Goal: Navigation & Orientation: Understand site structure

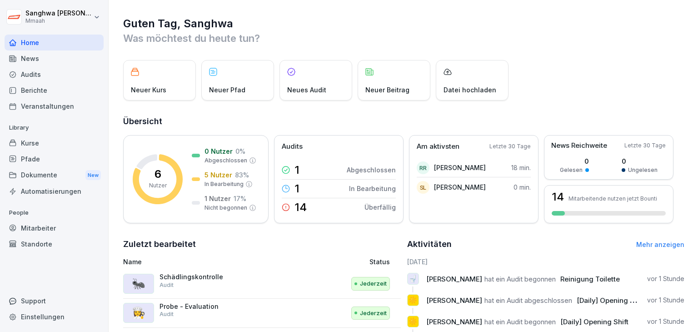
click at [62, 60] on div "News" at bounding box center [54, 58] width 99 height 16
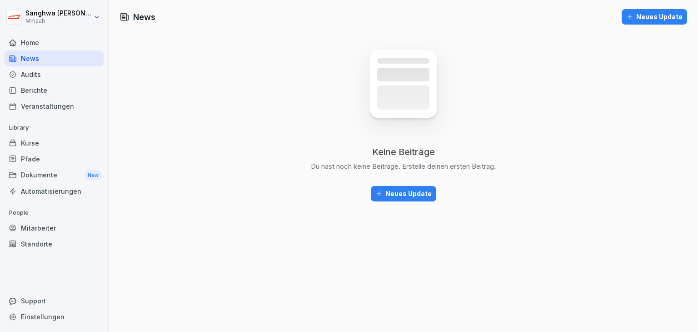
click at [56, 75] on div "Audits" at bounding box center [54, 74] width 99 height 16
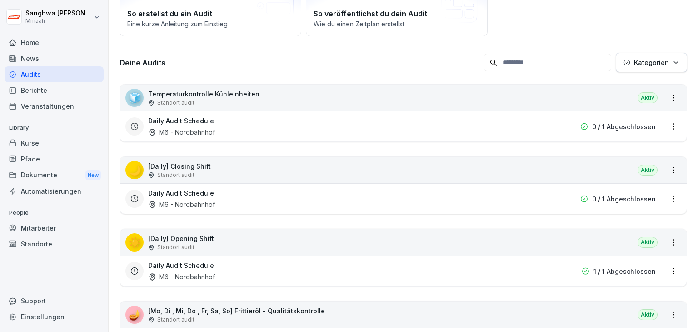
scroll to position [136, 0]
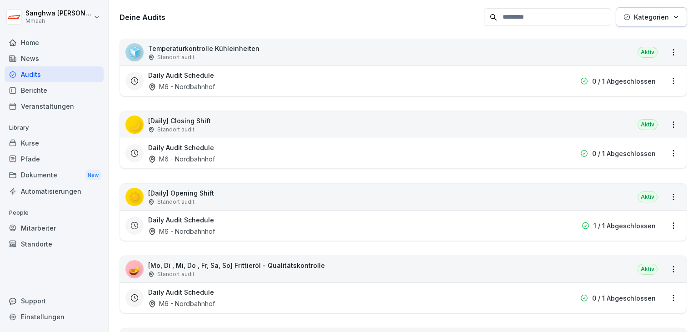
click at [57, 87] on div "Berichte" at bounding box center [54, 90] width 99 height 16
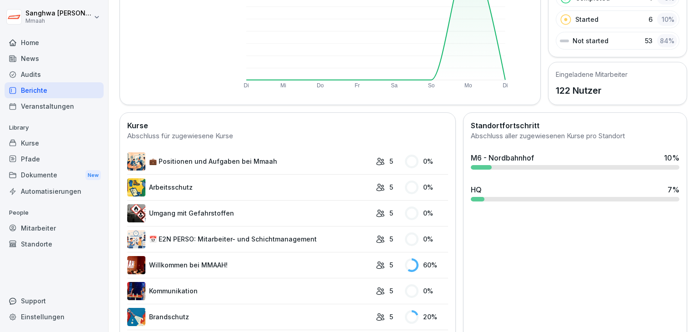
scroll to position [227, 0]
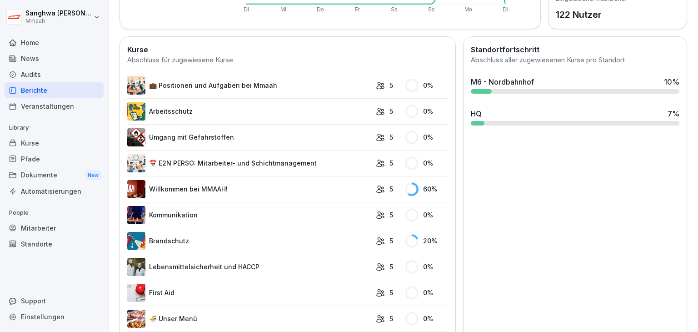
click at [55, 143] on div "Kurse" at bounding box center [54, 143] width 99 height 16
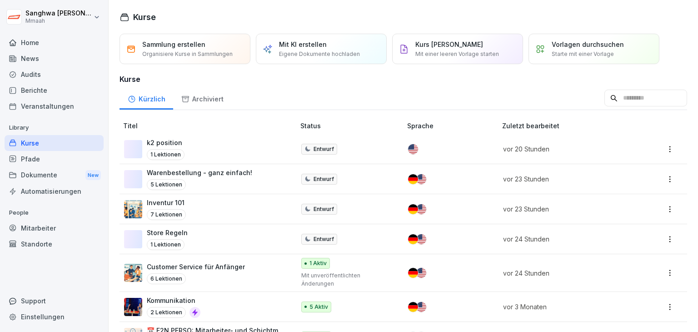
click at [48, 156] on div "Pfade" at bounding box center [54, 159] width 99 height 16
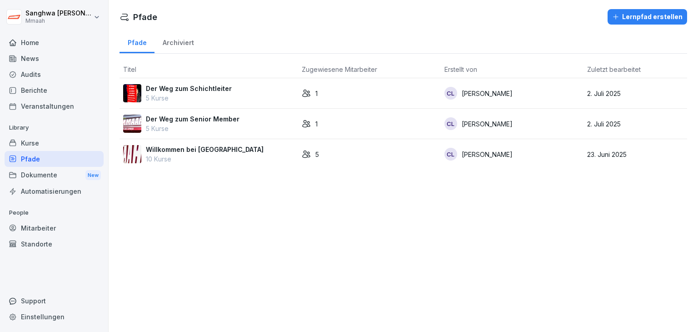
click at [53, 137] on div "Kurse" at bounding box center [54, 143] width 99 height 16
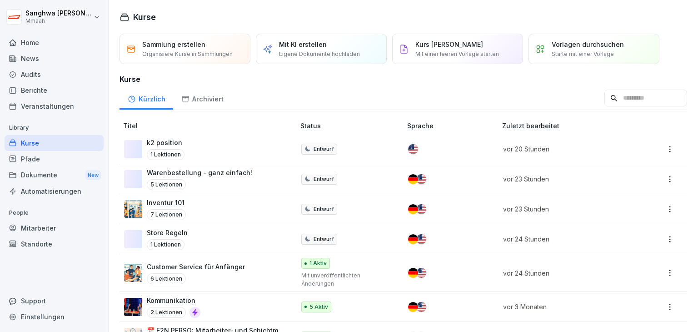
click at [58, 174] on div "Dokumente New" at bounding box center [54, 175] width 99 height 17
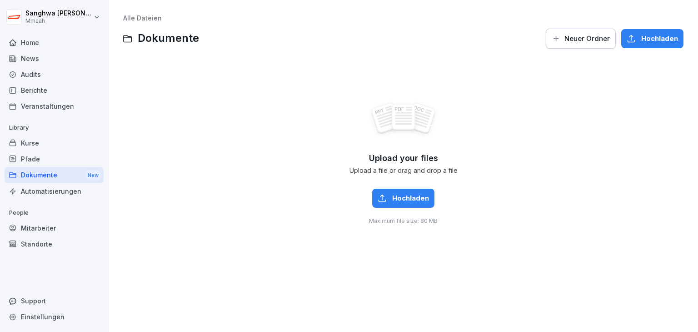
click at [51, 140] on div "Kurse" at bounding box center [54, 143] width 99 height 16
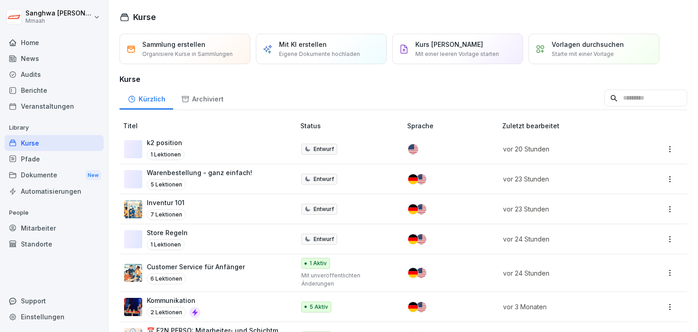
click at [139, 96] on div "Kürzlich" at bounding box center [147, 97] width 54 height 23
click at [66, 148] on div "Kurse" at bounding box center [54, 143] width 99 height 16
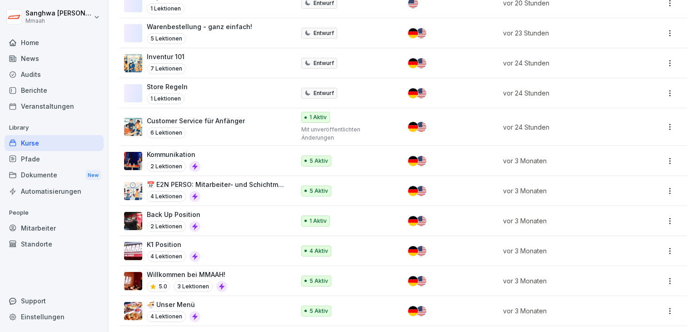
scroll to position [182, 0]
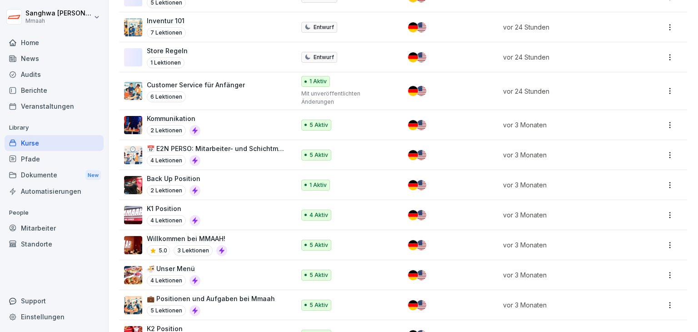
click at [71, 155] on div "Pfade" at bounding box center [54, 159] width 99 height 16
